Goal: Task Accomplishment & Management: Manage account settings

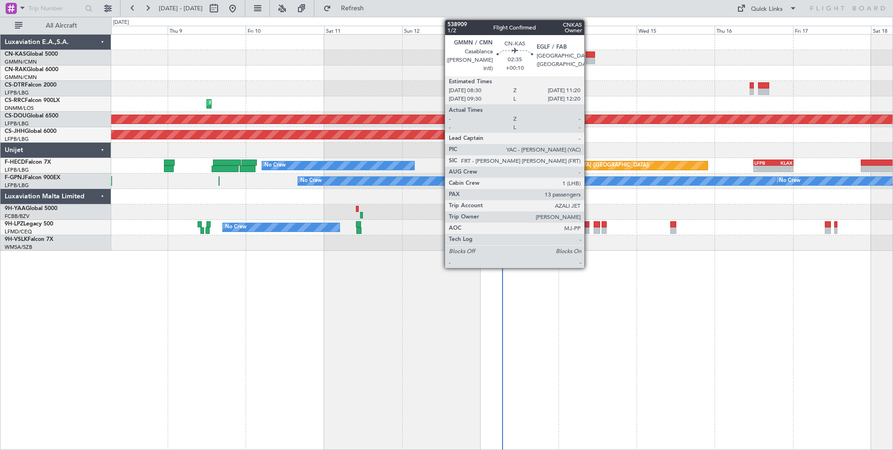
click at [588, 53] on div at bounding box center [590, 54] width 9 height 7
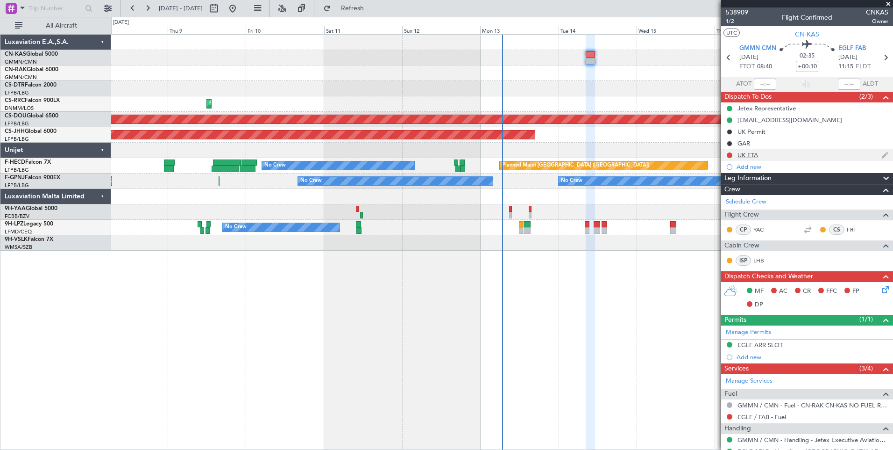
click at [746, 158] on div "UK ETA" at bounding box center [807, 155] width 172 height 12
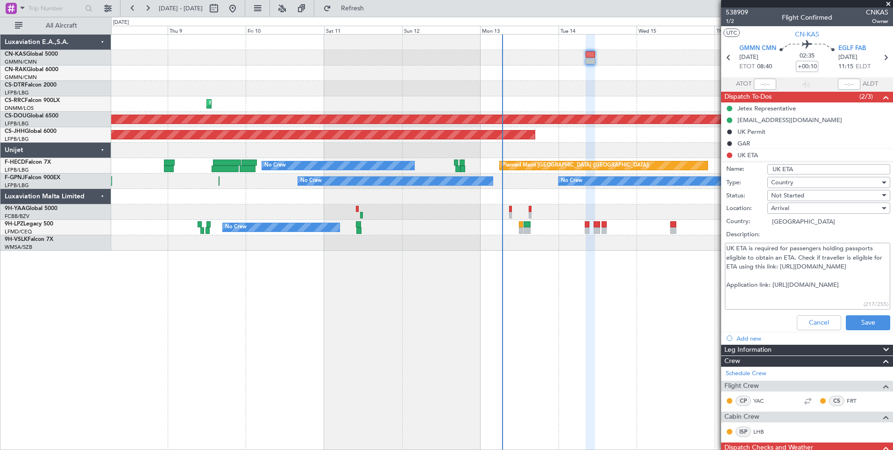
click at [792, 194] on span "Not Started" at bounding box center [787, 195] width 33 height 8
click at [786, 292] on div at bounding box center [446, 225] width 893 height 450
drag, startPoint x: 780, startPoint y: 267, endPoint x: 878, endPoint y: 272, distance: 97.8
click at [878, 272] on textarea "UK ETA is required for passengers holding passports eligible to obtain an ETA. …" at bounding box center [807, 276] width 165 height 67
click at [786, 191] on div "Not Started" at bounding box center [825, 195] width 109 height 14
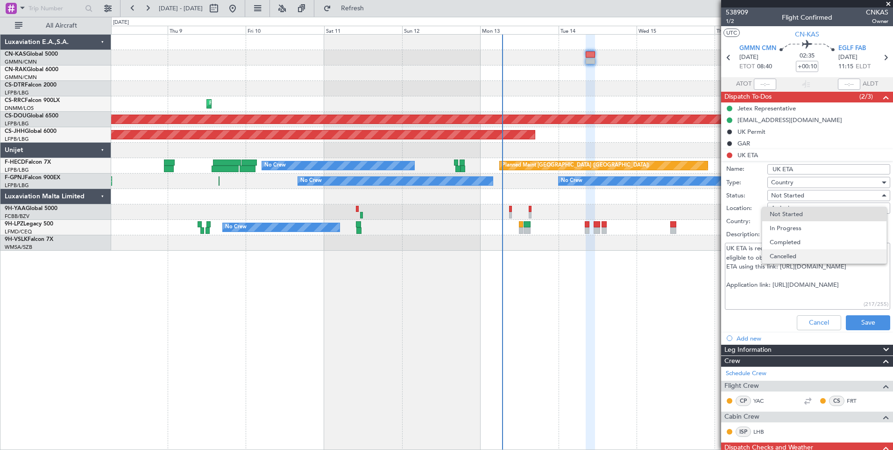
click at [788, 251] on span "Cancelled" at bounding box center [824, 256] width 109 height 14
type textarea "UK ETA is required for passengers holding passports eligible to obtain an ETA. …"
click at [851, 319] on button "Save" at bounding box center [868, 322] width 44 height 15
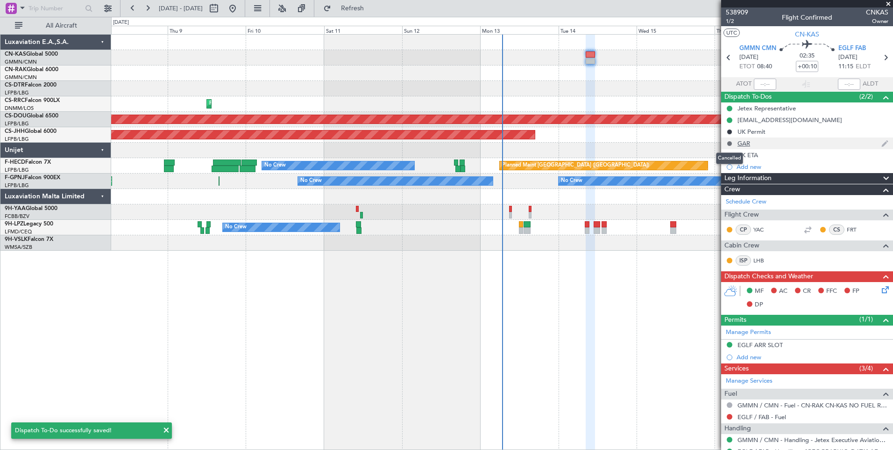
click at [729, 143] on button at bounding box center [730, 144] width 6 height 6
click at [721, 153] on span "Not Started" at bounding box center [734, 156] width 33 height 9
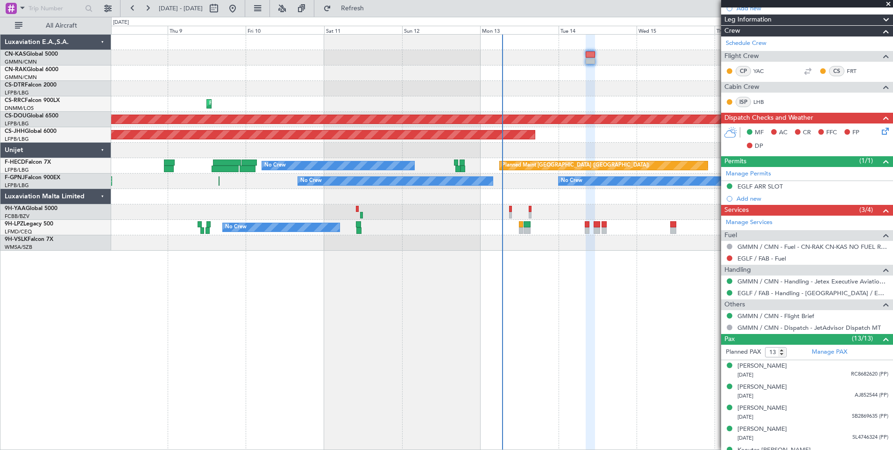
scroll to position [169, 0]
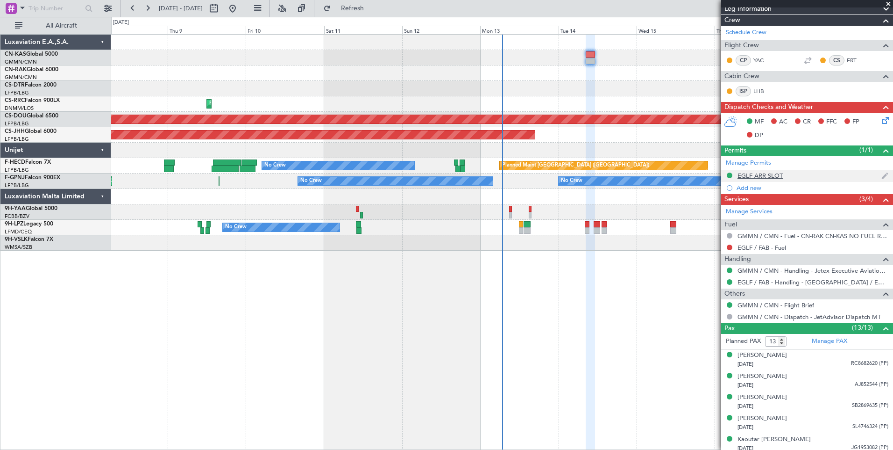
click at [757, 172] on div "EGLF ARR SLOT" at bounding box center [760, 175] width 45 height 8
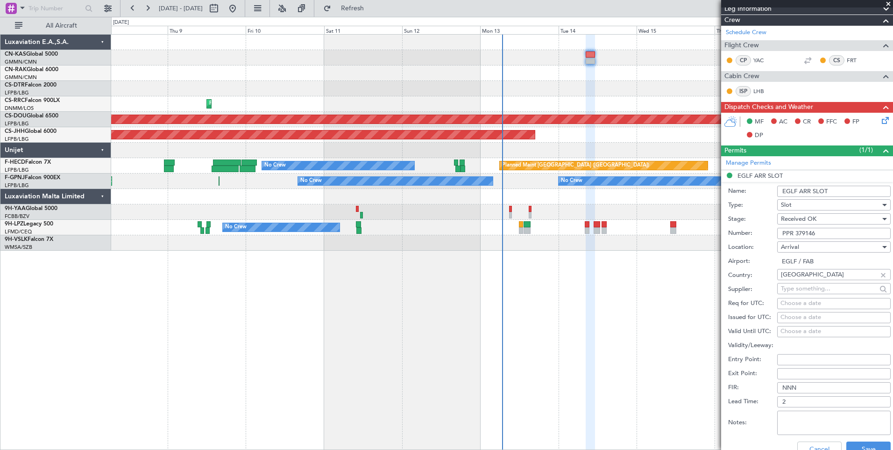
scroll to position [241, 0]
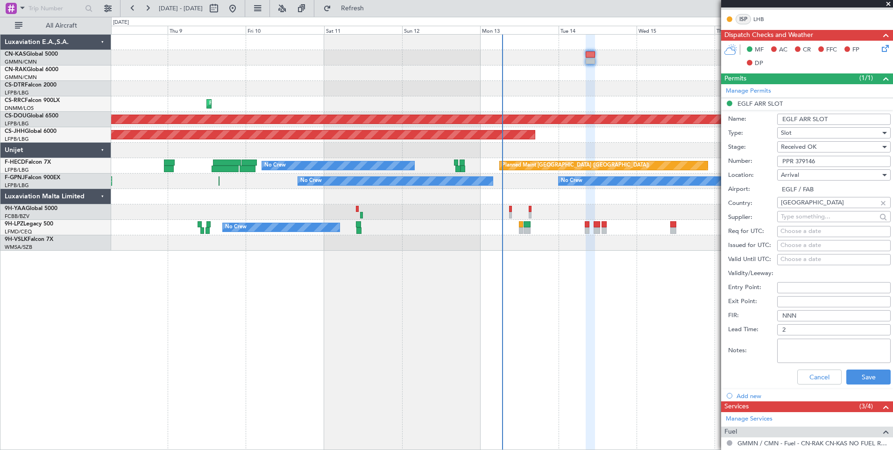
click at [814, 135] on div "Slot" at bounding box center [831, 133] width 100 height 14
click at [808, 174] on span "PPR" at bounding box center [831, 179] width 98 height 14
drag, startPoint x: 796, startPoint y: 159, endPoint x: 756, endPoint y: 157, distance: 40.7
click at [756, 157] on div "Number: PPR 379146" at bounding box center [809, 161] width 163 height 14
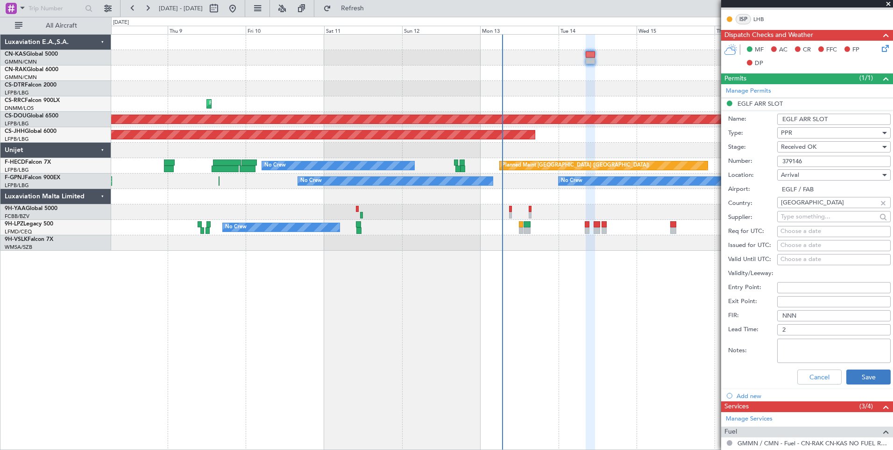
type input "379146"
click at [855, 379] on button "Save" at bounding box center [869, 376] width 44 height 15
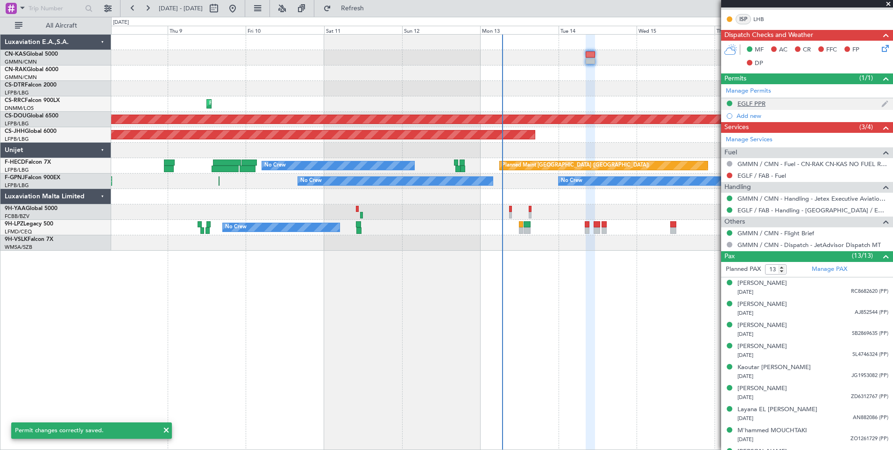
click at [743, 99] on div "EGLF PPR" at bounding box center [807, 104] width 172 height 12
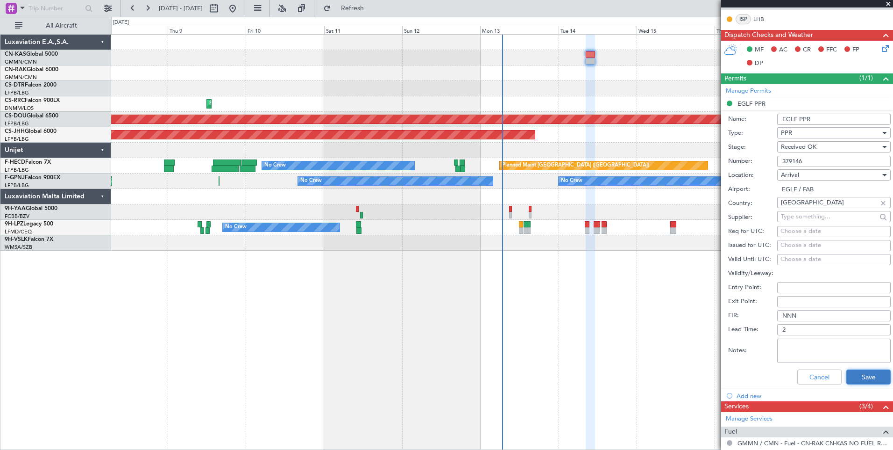
click at [863, 376] on button "Save" at bounding box center [869, 376] width 44 height 15
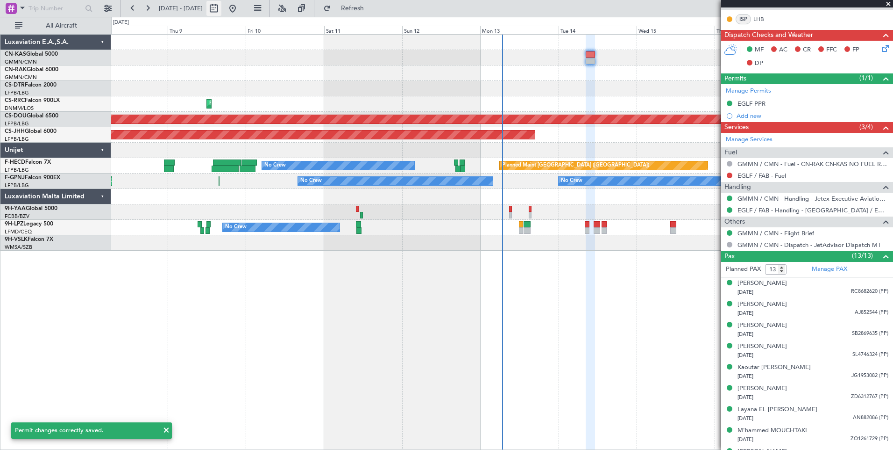
click at [221, 7] on button at bounding box center [214, 8] width 15 height 15
select select "10"
select select "2025"
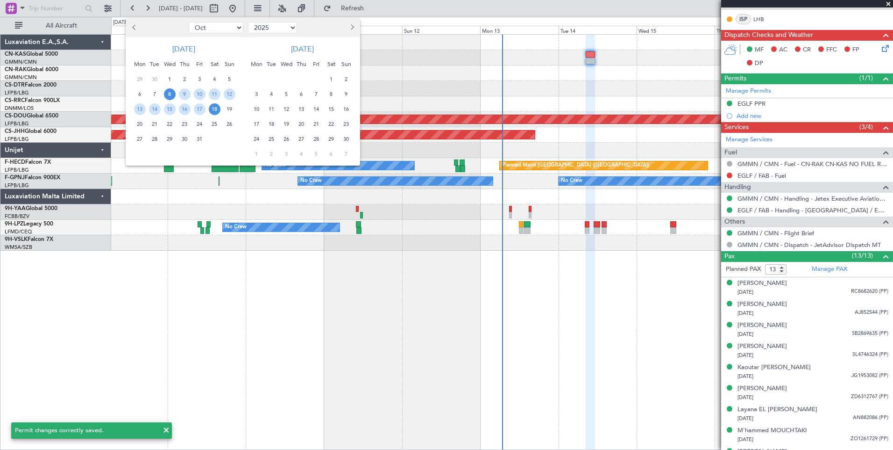
click at [168, 96] on span "8" at bounding box center [170, 94] width 12 height 12
click at [168, 125] on span "22" at bounding box center [170, 124] width 12 height 12
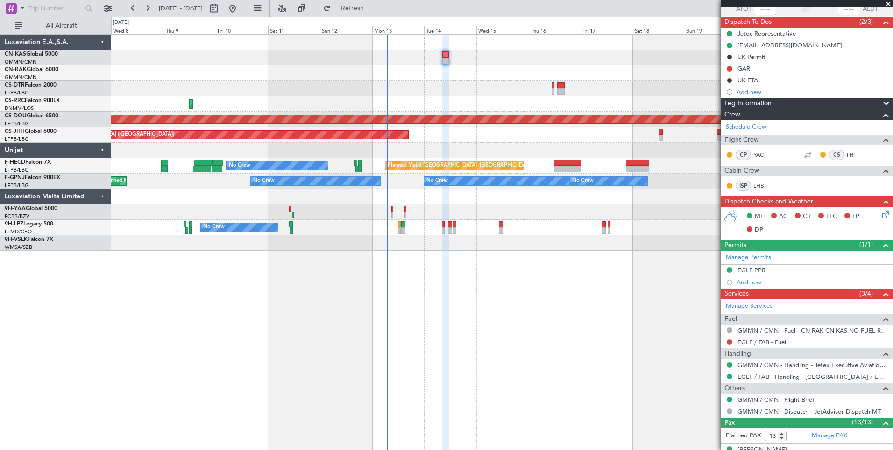
scroll to position [71, 0]
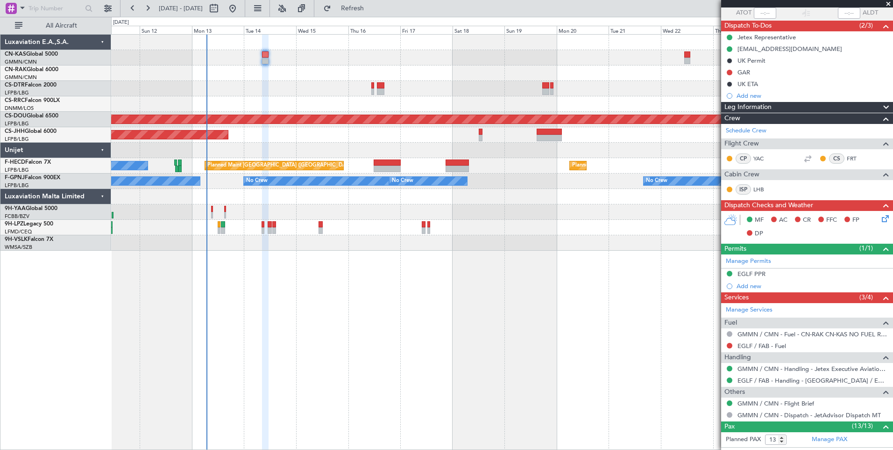
click at [478, 90] on div "Planned Maint Lagos ([PERSON_NAME]) Planned Maint [GEOGRAPHIC_DATA] ([GEOGRAPHI…" at bounding box center [502, 143] width 782 height 216
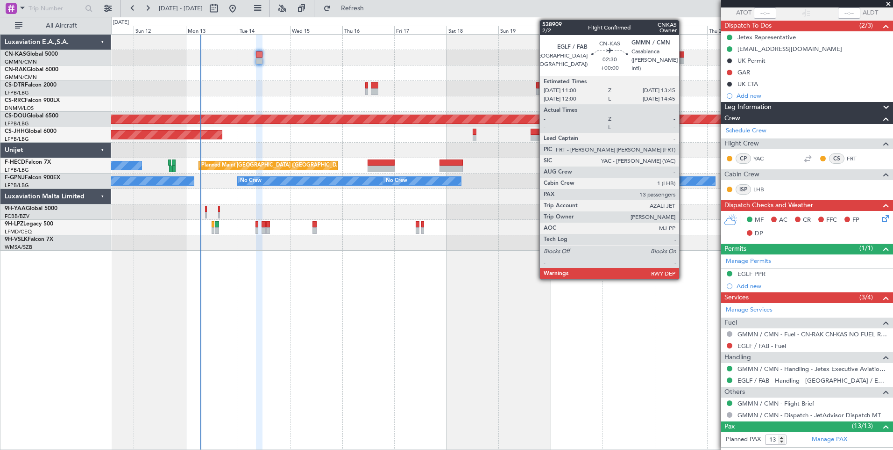
click at [684, 59] on div at bounding box center [681, 60] width 6 height 7
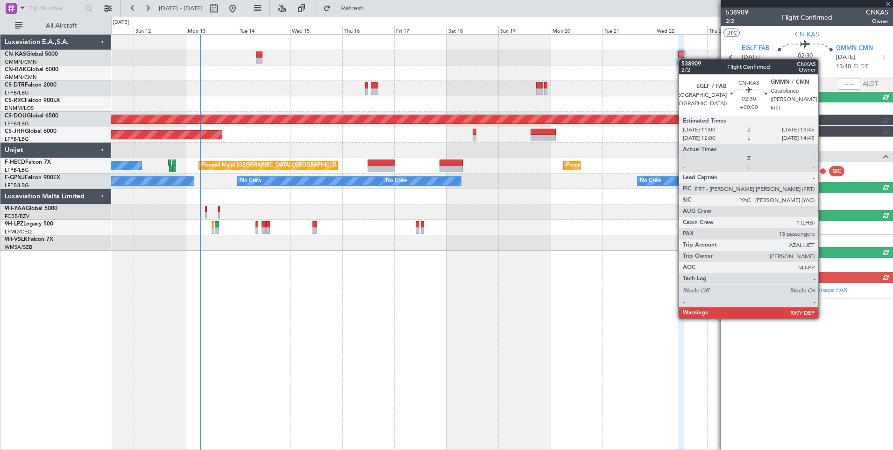
scroll to position [0, 0]
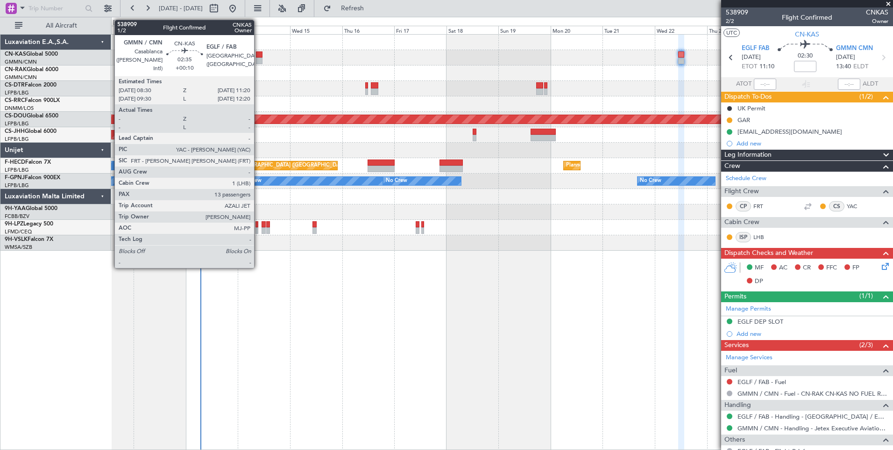
click at [258, 61] on div at bounding box center [259, 60] width 7 height 7
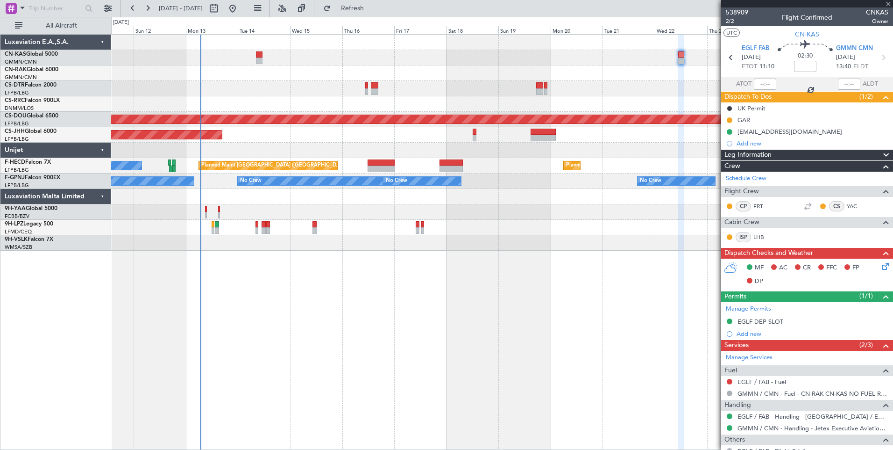
type input "+00:10"
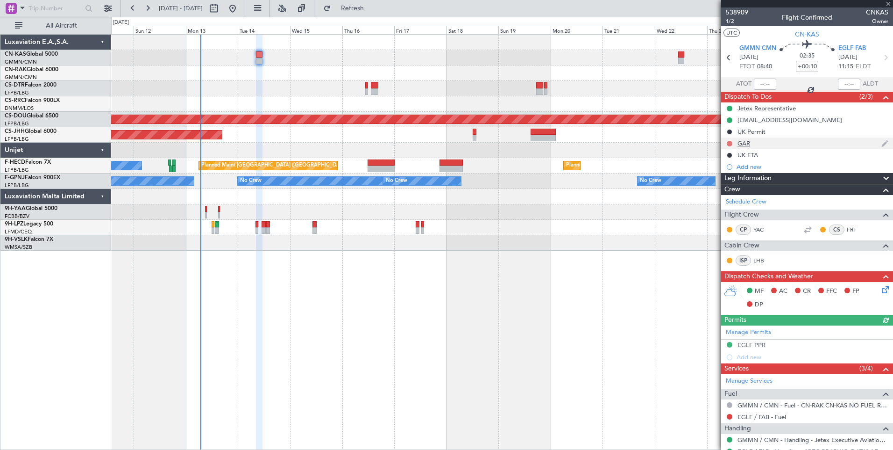
click at [731, 143] on button at bounding box center [730, 144] width 6 height 6
click at [733, 173] on span "In Progress" at bounding box center [735, 170] width 32 height 9
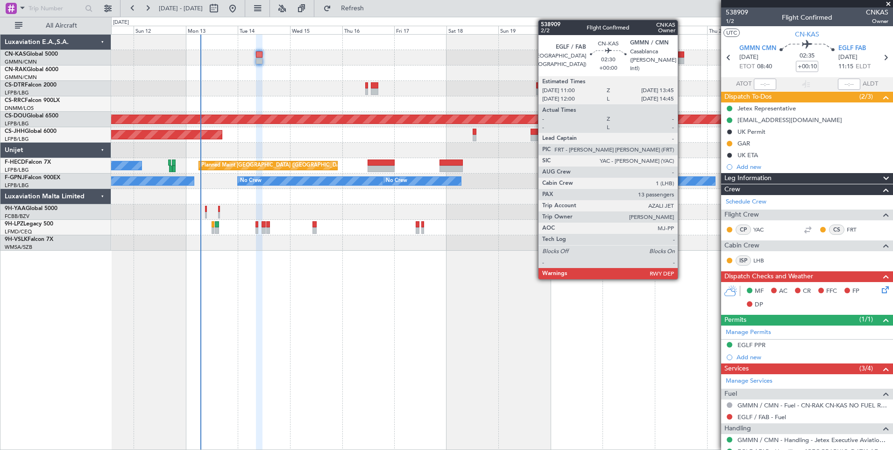
click at [682, 57] on div at bounding box center [681, 54] width 6 height 7
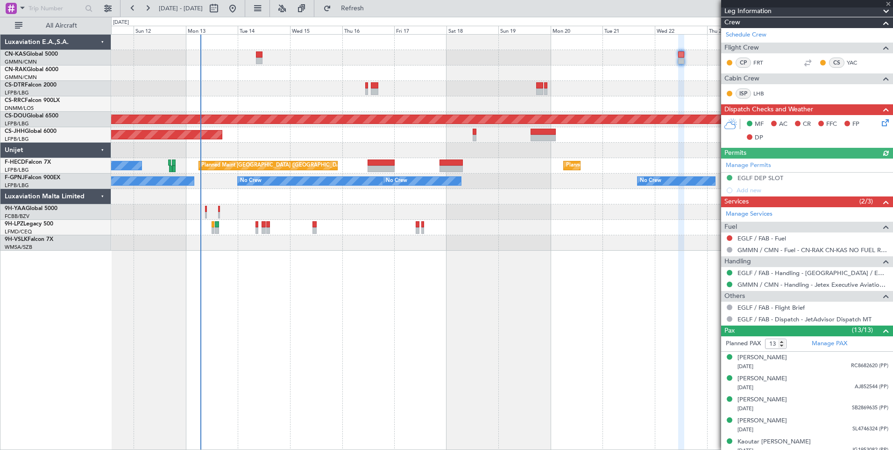
scroll to position [150, 0]
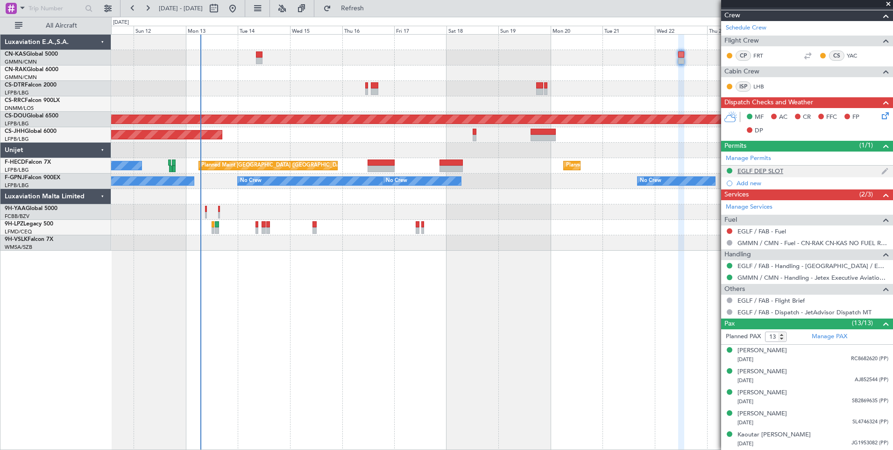
click at [759, 171] on div "EGLF DEP SLOT" at bounding box center [761, 171] width 46 height 8
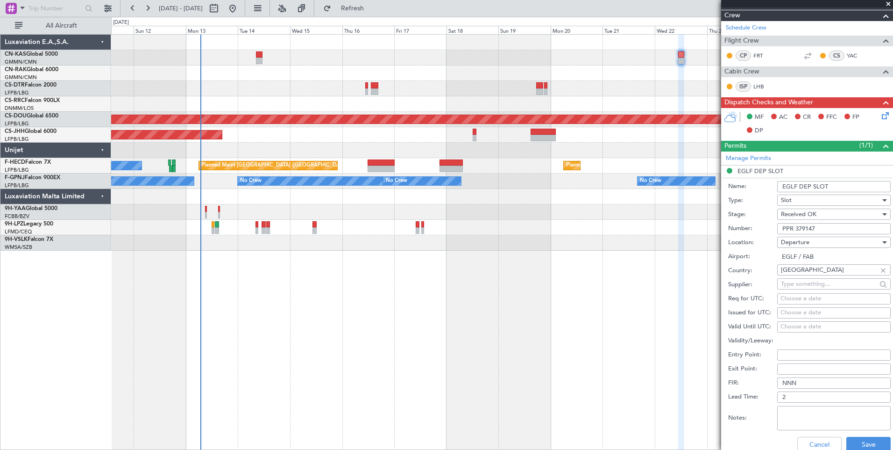
drag, startPoint x: 796, startPoint y: 227, endPoint x: 769, endPoint y: 227, distance: 27.1
click at [769, 227] on div "Number: PPR 379147" at bounding box center [809, 228] width 163 height 14
type input "379147"
click at [813, 197] on div "Slot" at bounding box center [831, 200] width 100 height 14
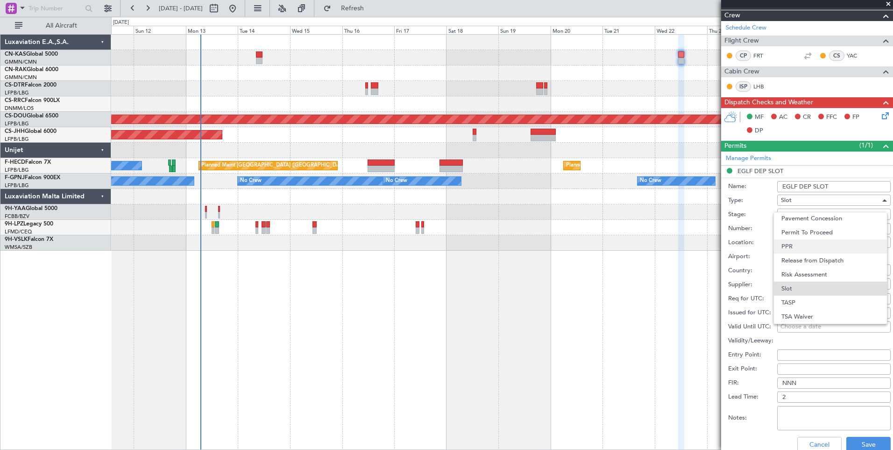
click at [800, 246] on span "PPR" at bounding box center [831, 246] width 98 height 14
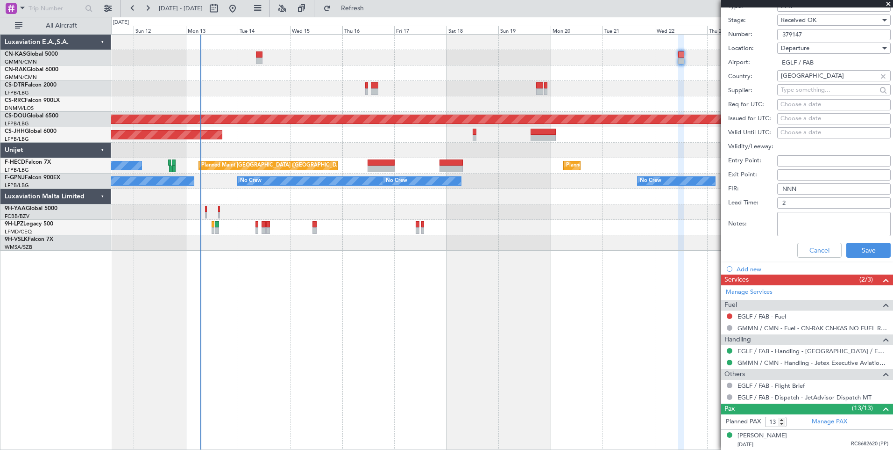
scroll to position [349, 0]
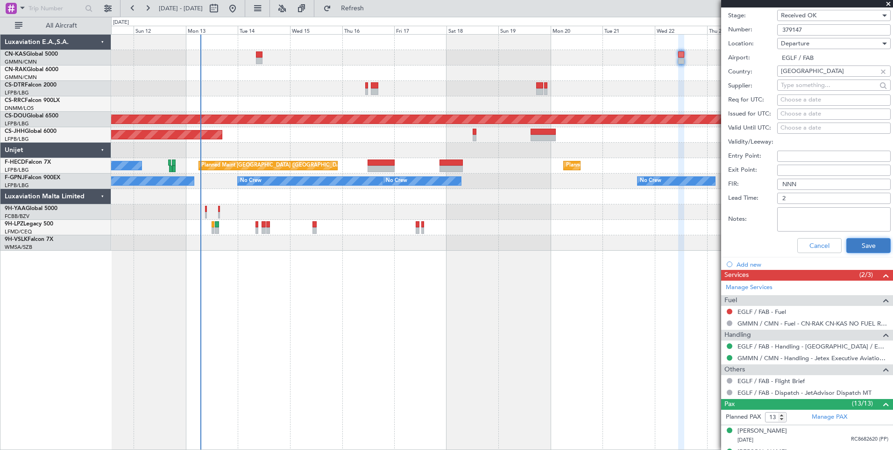
click at [860, 248] on button "Save" at bounding box center [869, 245] width 44 height 15
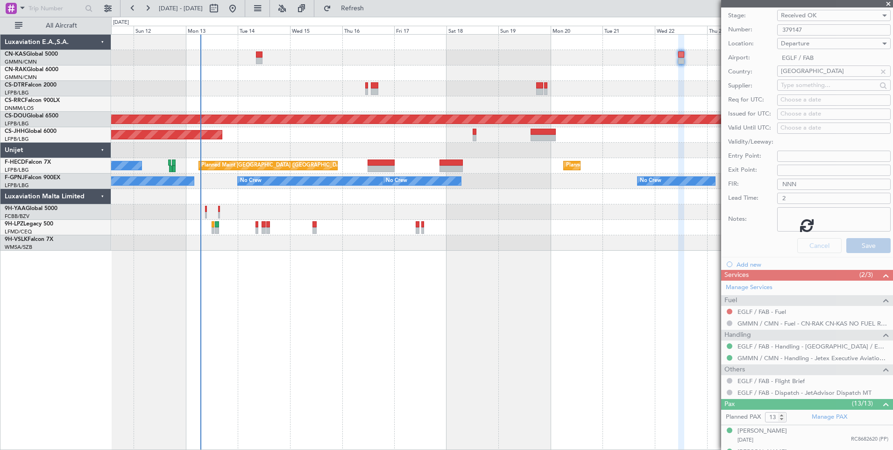
scroll to position [70, 0]
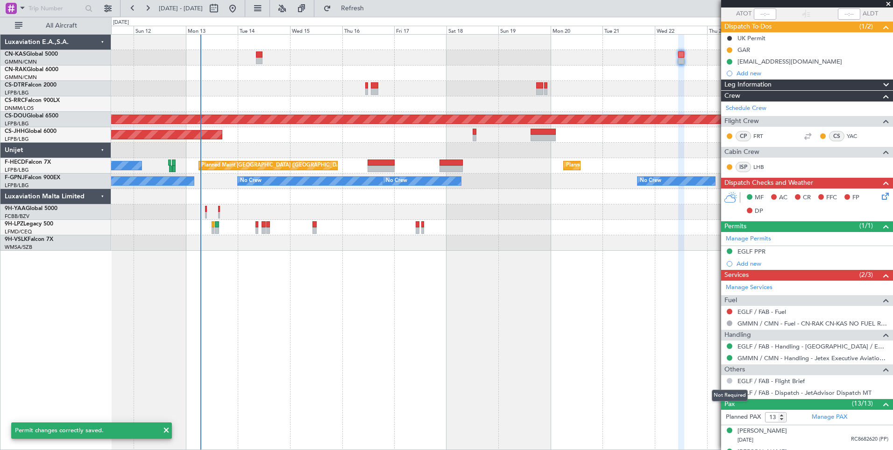
click at [729, 380] on button at bounding box center [730, 381] width 6 height 6
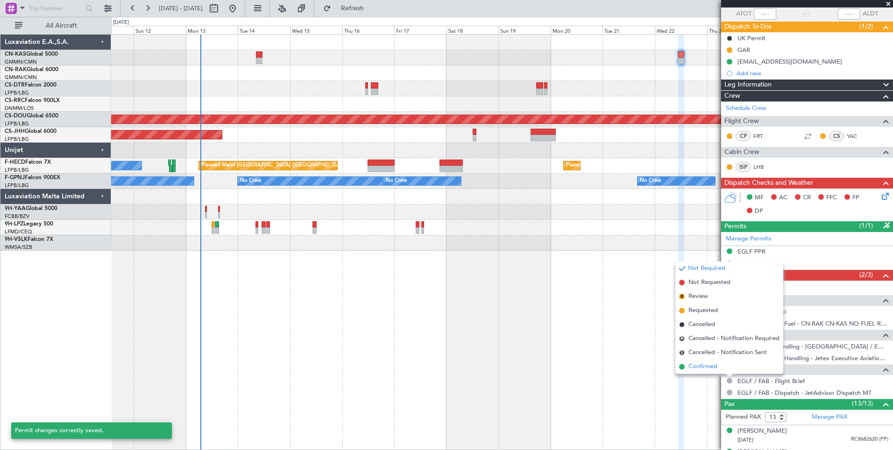
click at [714, 366] on span "Confirmed" at bounding box center [703, 366] width 29 height 9
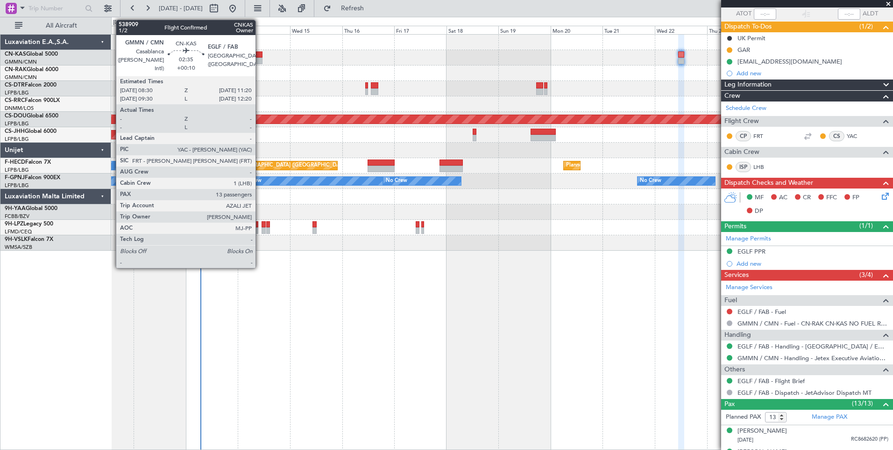
click at [260, 56] on div at bounding box center [259, 54] width 7 height 7
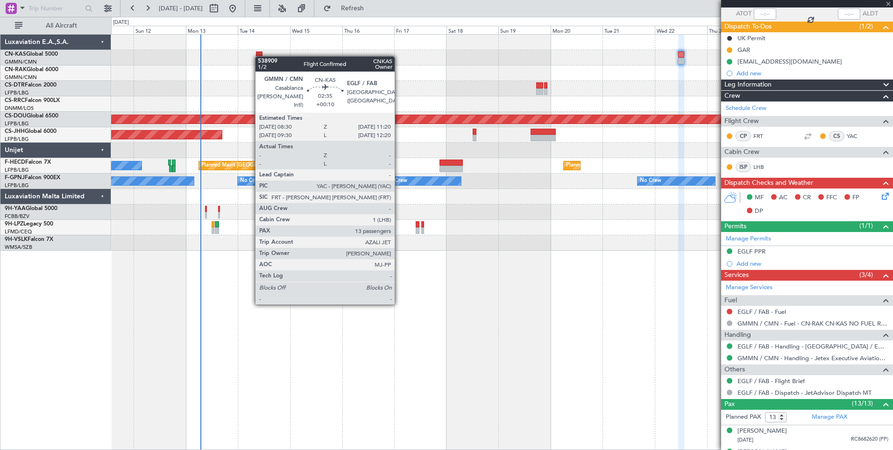
type input "+00:10"
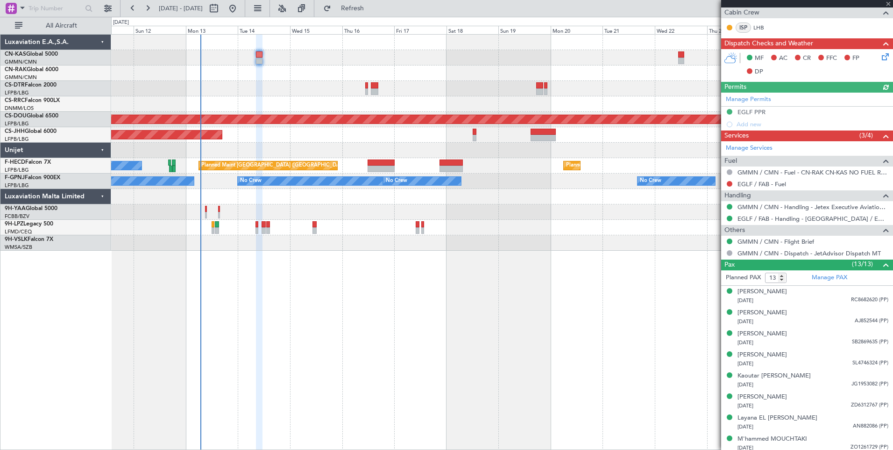
scroll to position [235, 0]
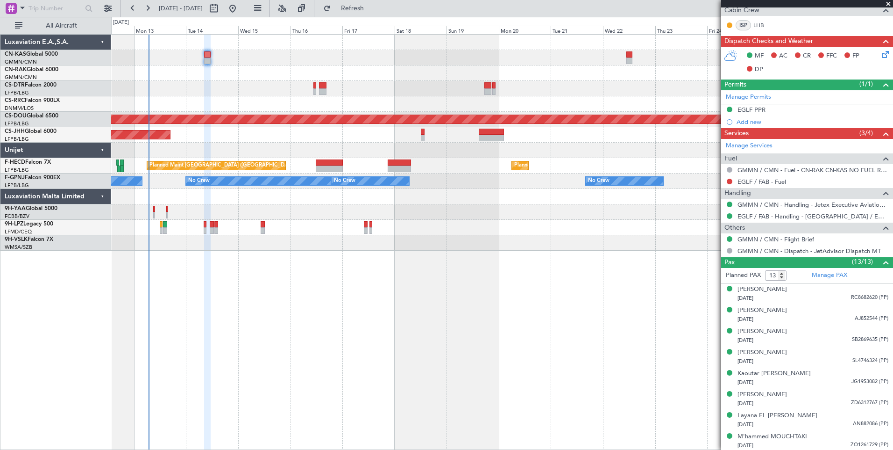
click at [569, 268] on div "Planned Maint Lagos ([PERSON_NAME]) Planned Maint [GEOGRAPHIC_DATA] ([GEOGRAPHI…" at bounding box center [502, 241] width 782 height 415
